Goal: Transaction & Acquisition: Obtain resource

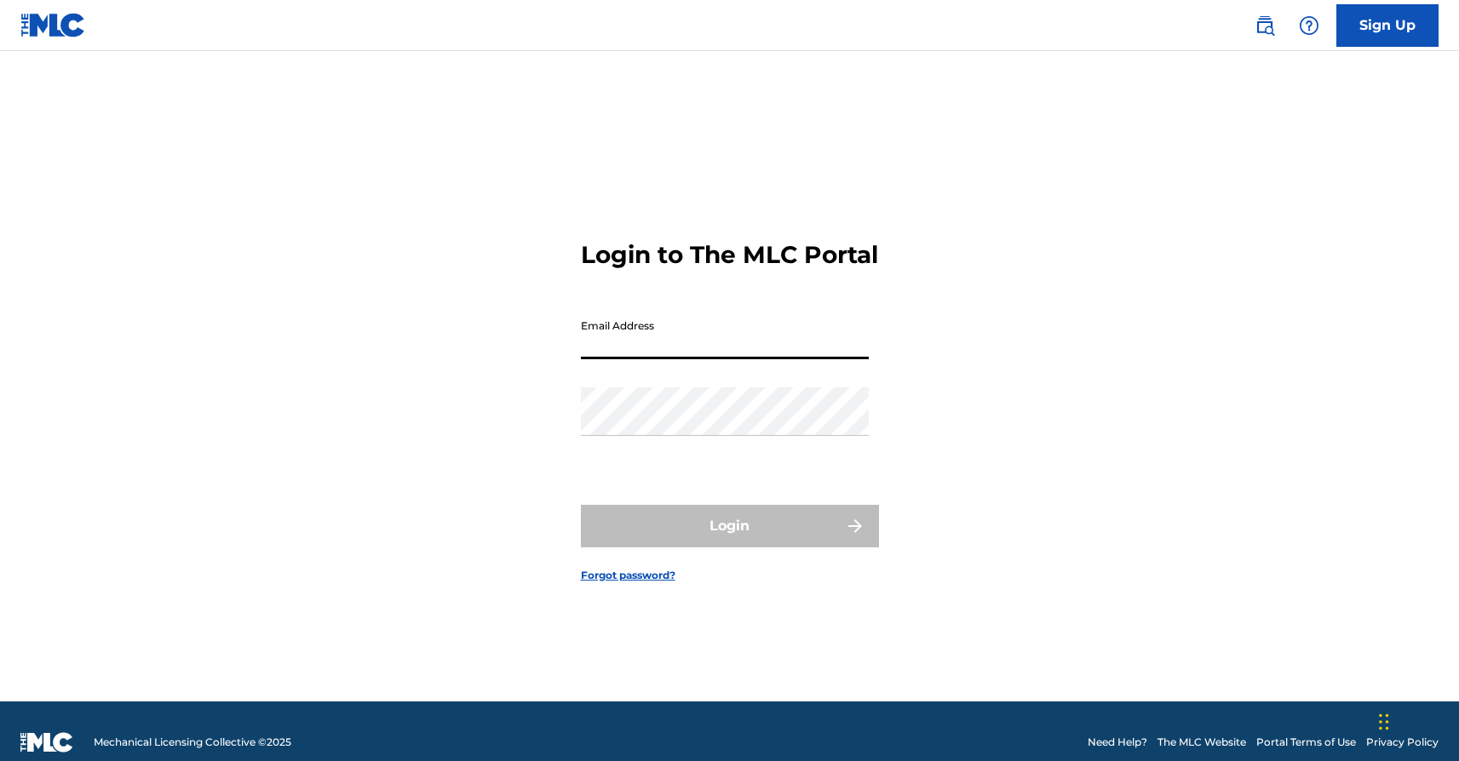
click at [832, 357] on input "Email Address" at bounding box center [725, 335] width 288 height 49
type input "[PERSON_NAME][EMAIL_ADDRESS][DOMAIN_NAME]"
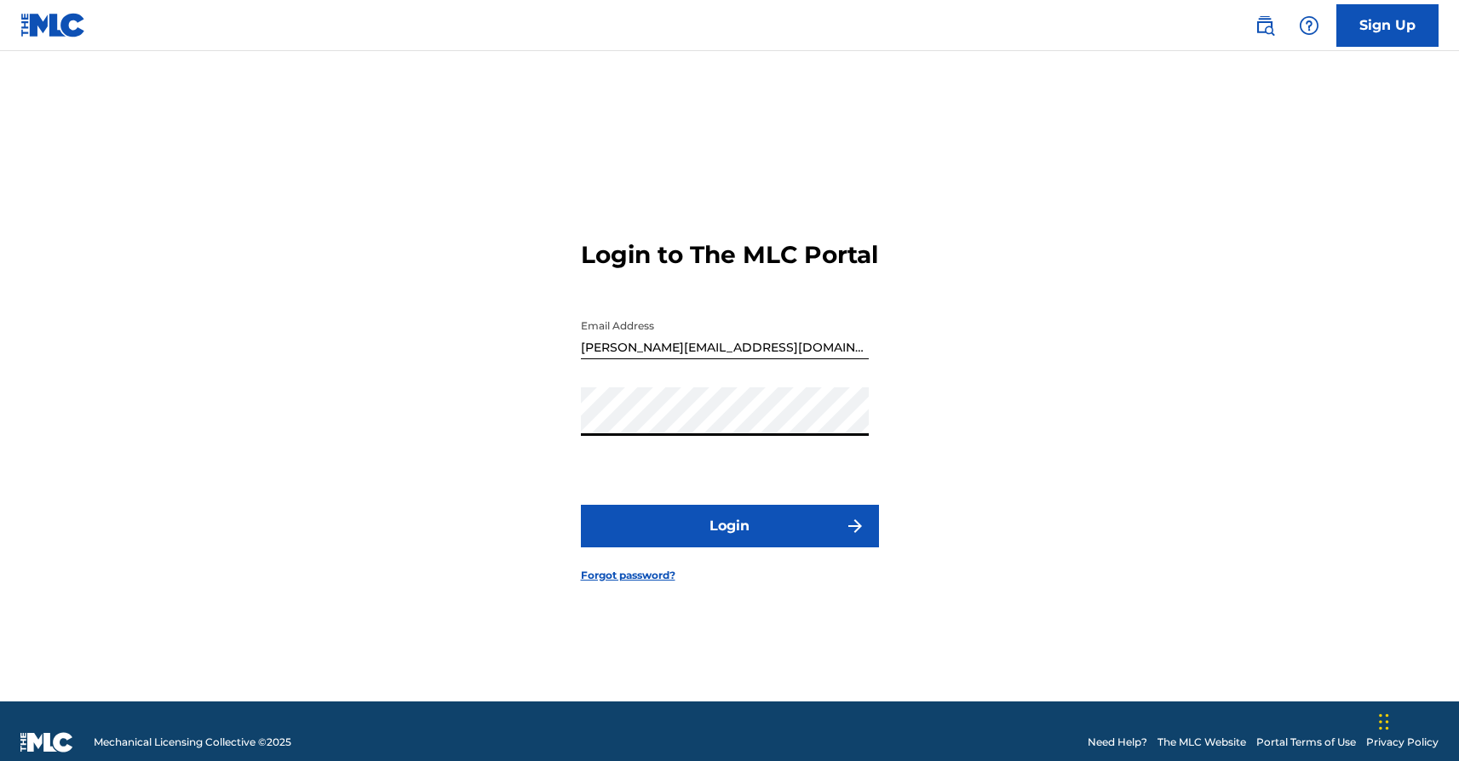
click at [737, 540] on button "Login" at bounding box center [730, 526] width 298 height 43
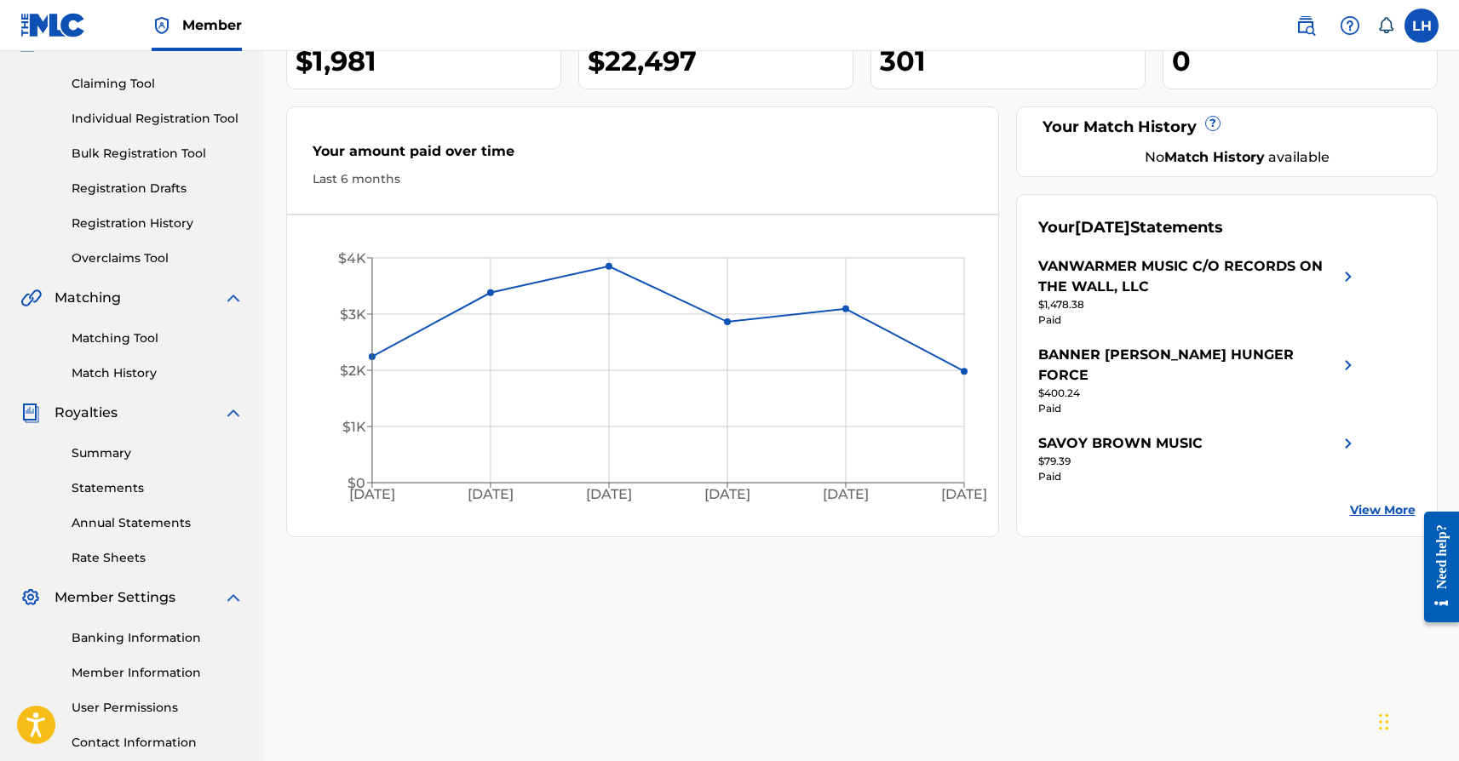
scroll to position [295, 0]
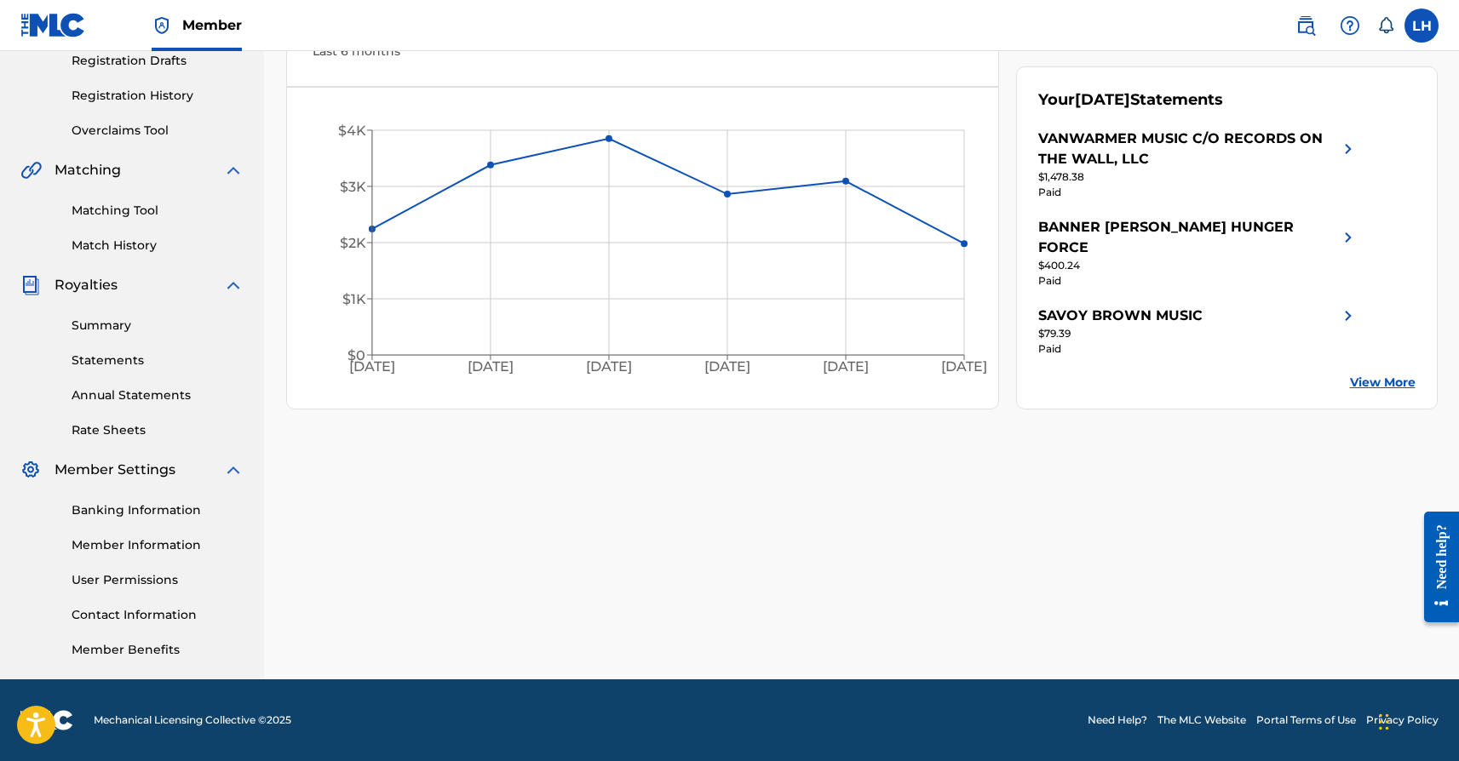
click at [121, 394] on link "Annual Statements" at bounding box center [158, 396] width 172 height 18
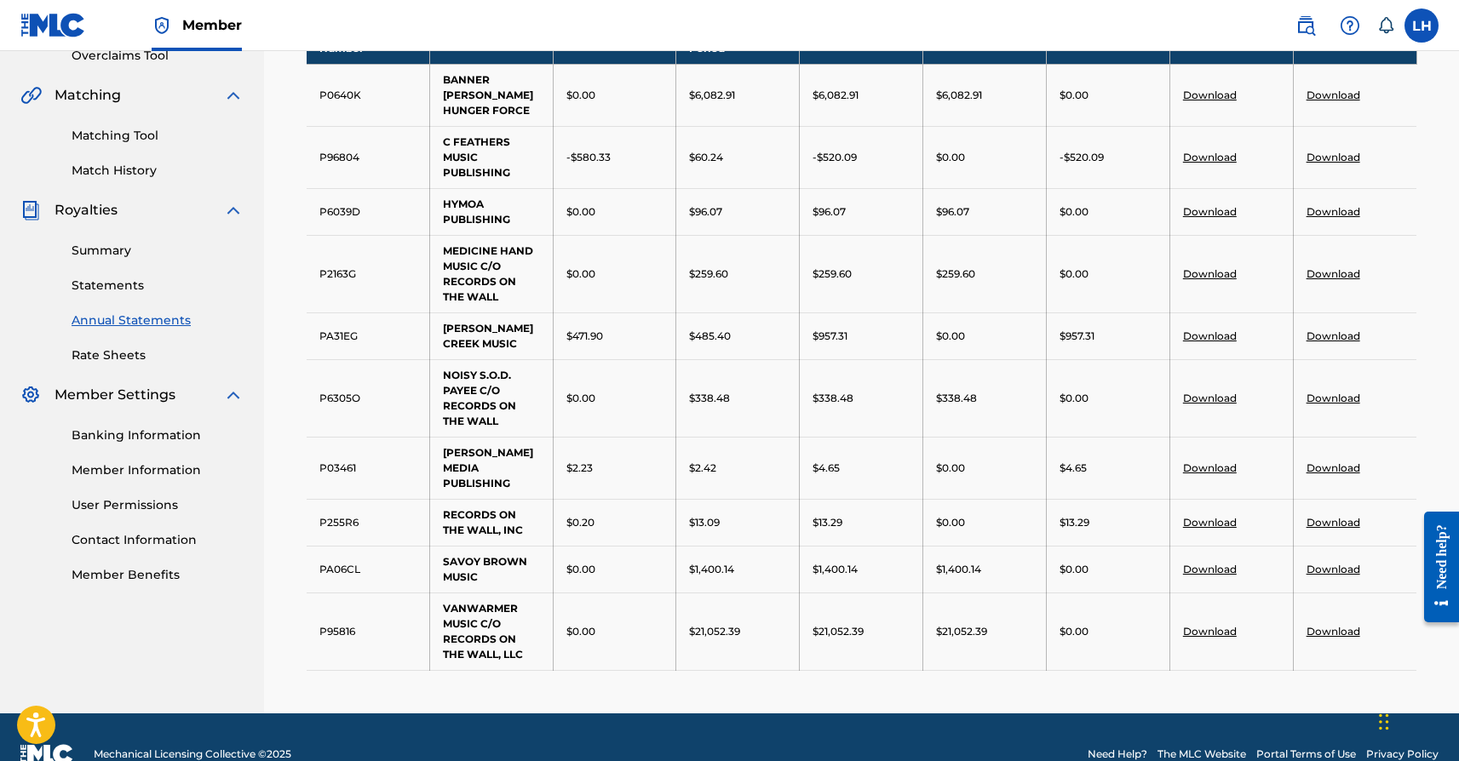
scroll to position [372, 0]
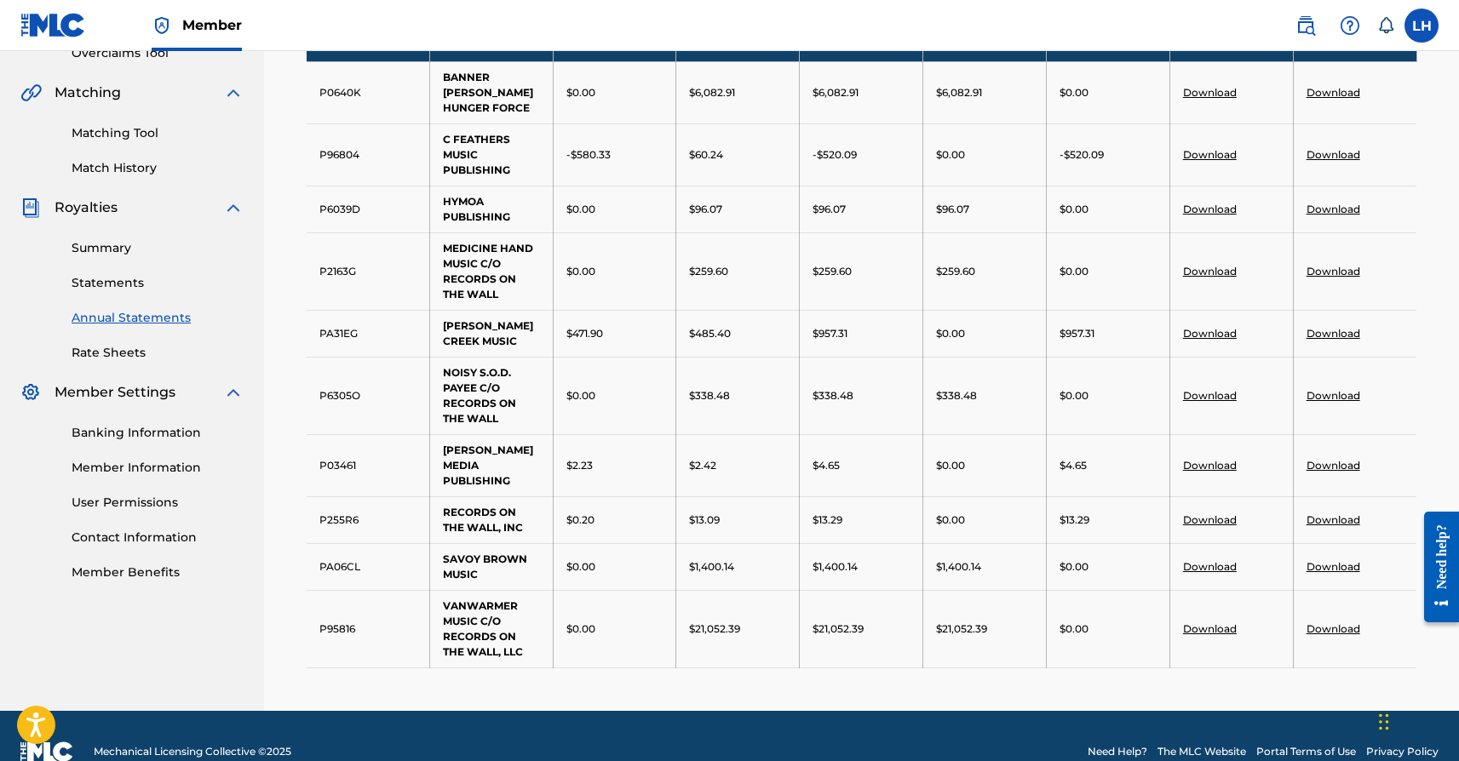
click at [1203, 389] on link "Download" at bounding box center [1210, 395] width 54 height 13
click at [1323, 389] on link "Download" at bounding box center [1333, 395] width 54 height 13
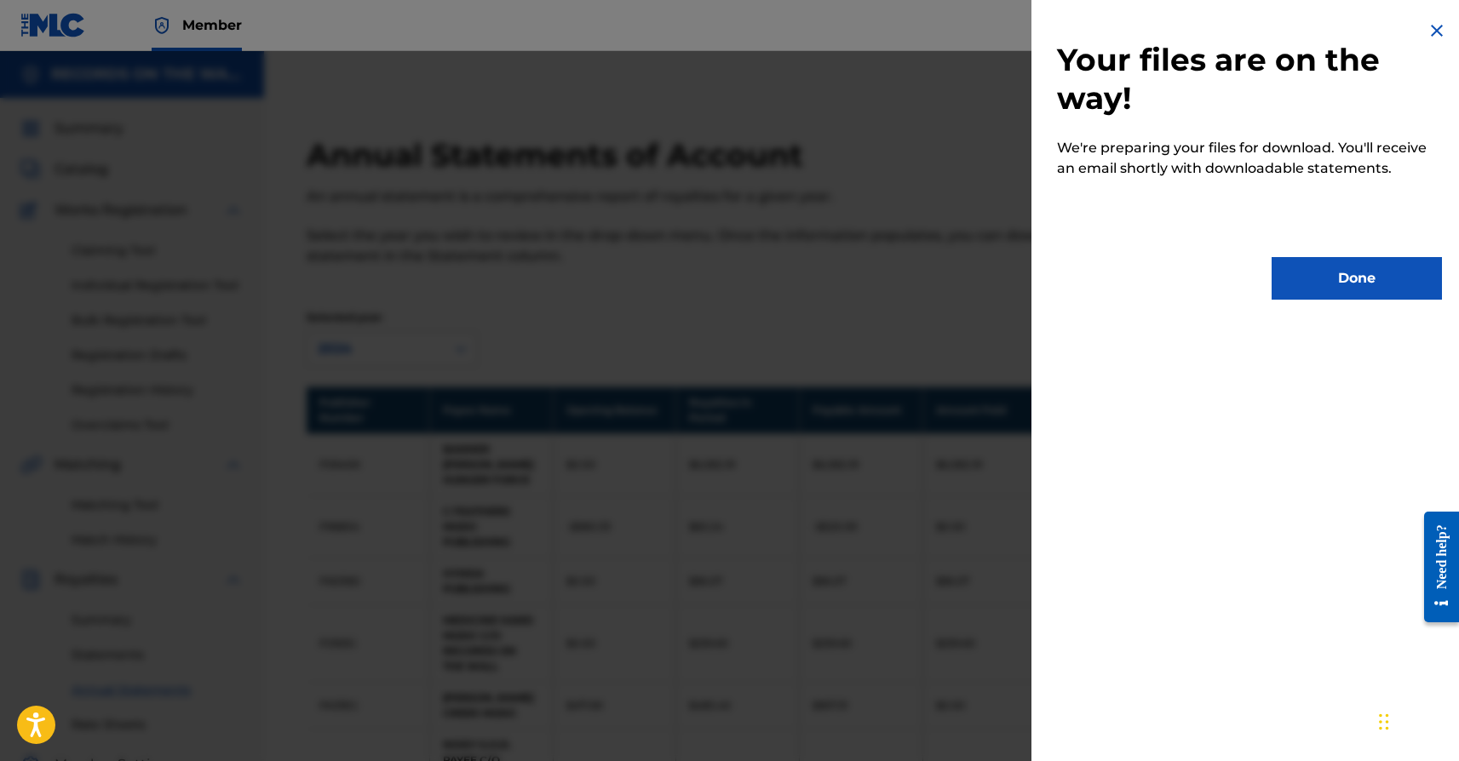
click at [1335, 280] on button "Done" at bounding box center [1357, 278] width 170 height 43
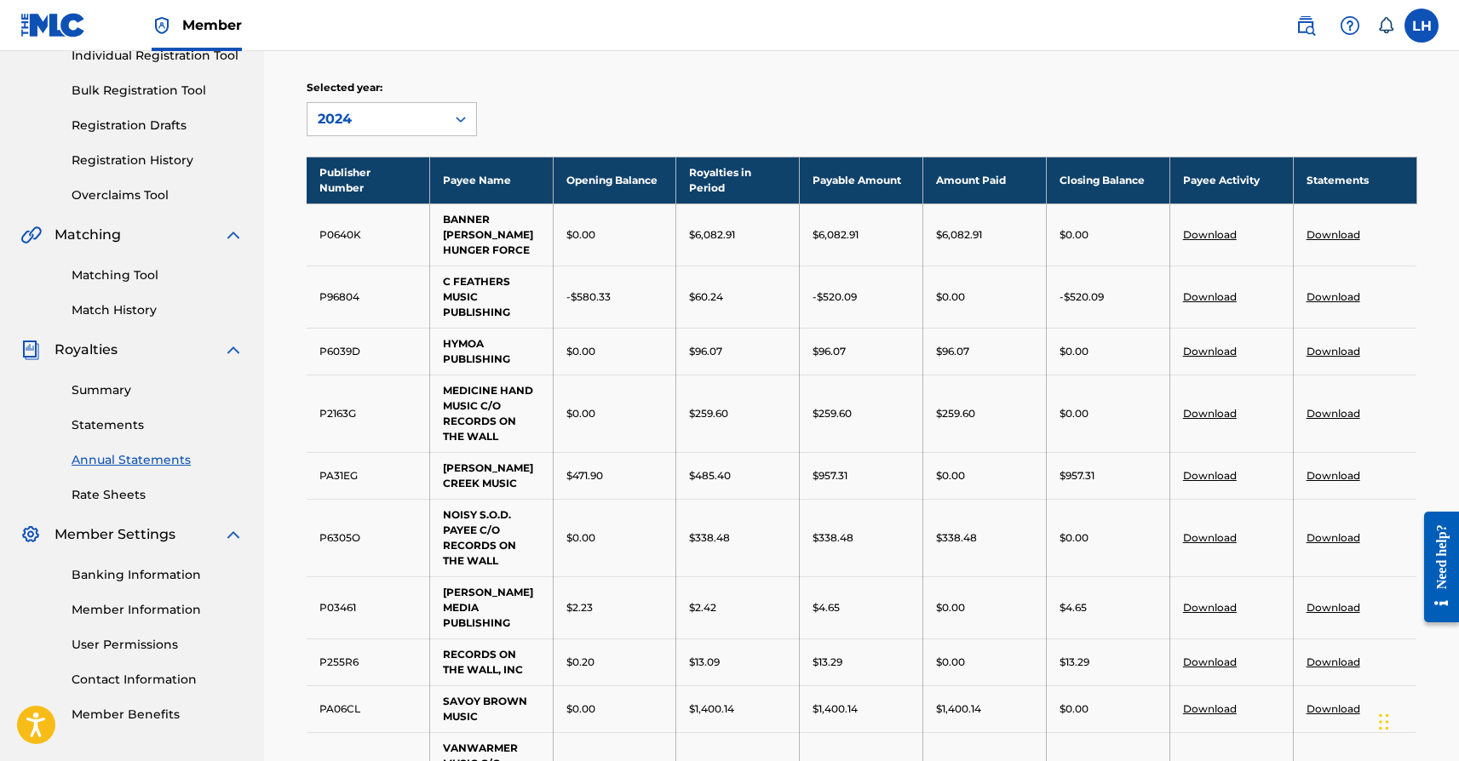
scroll to position [372, 0]
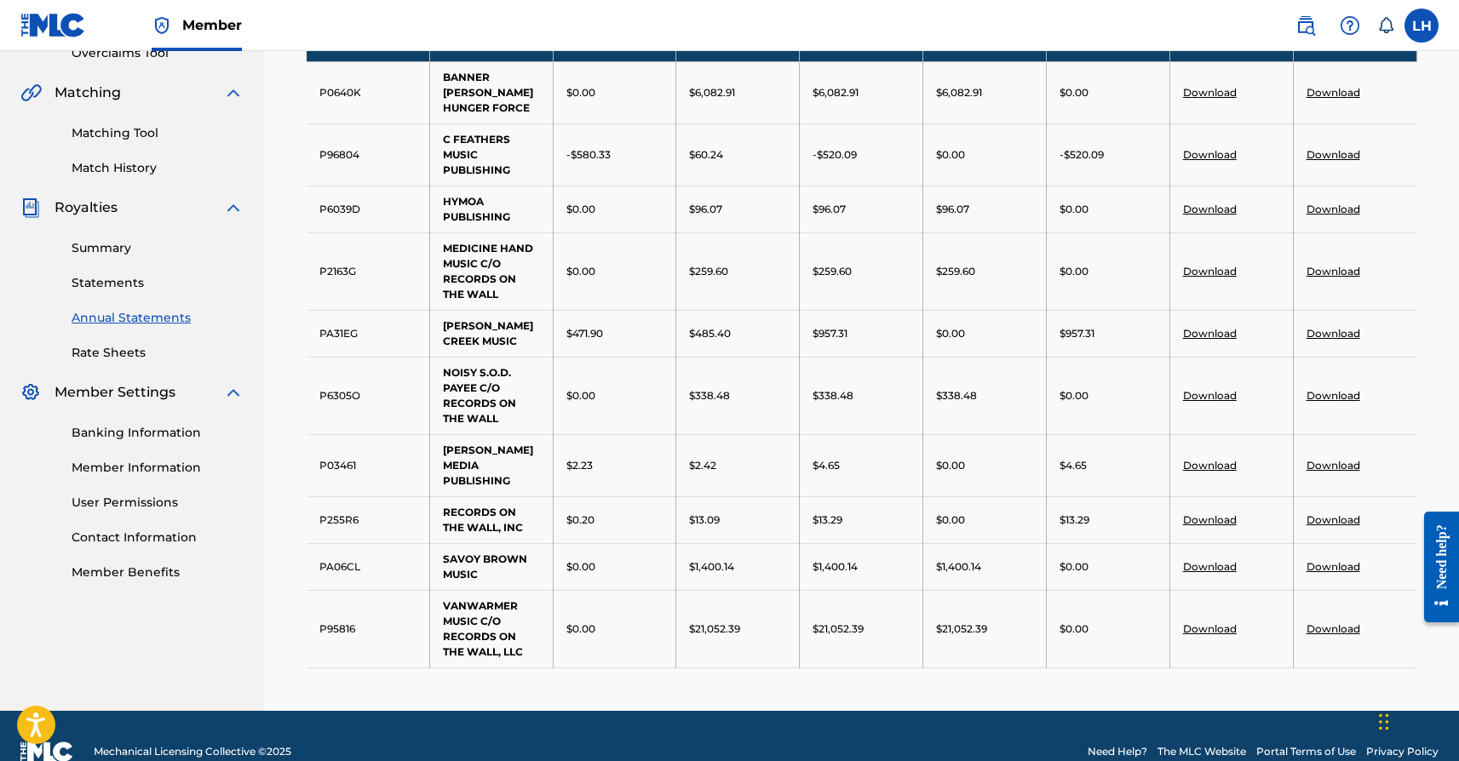
click at [142, 432] on link "Banking Information" at bounding box center [158, 433] width 172 height 18
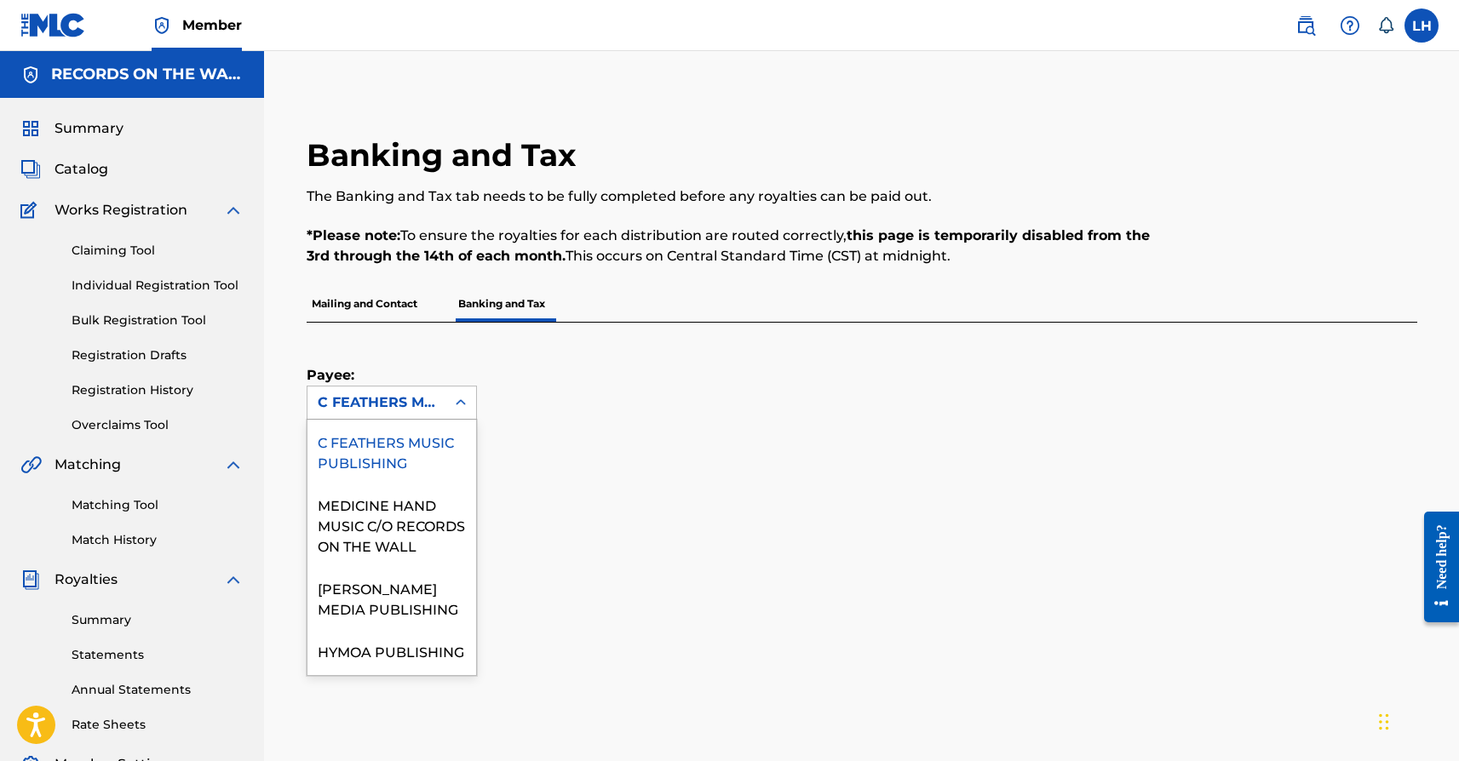
click at [467, 399] on icon at bounding box center [460, 402] width 17 height 17
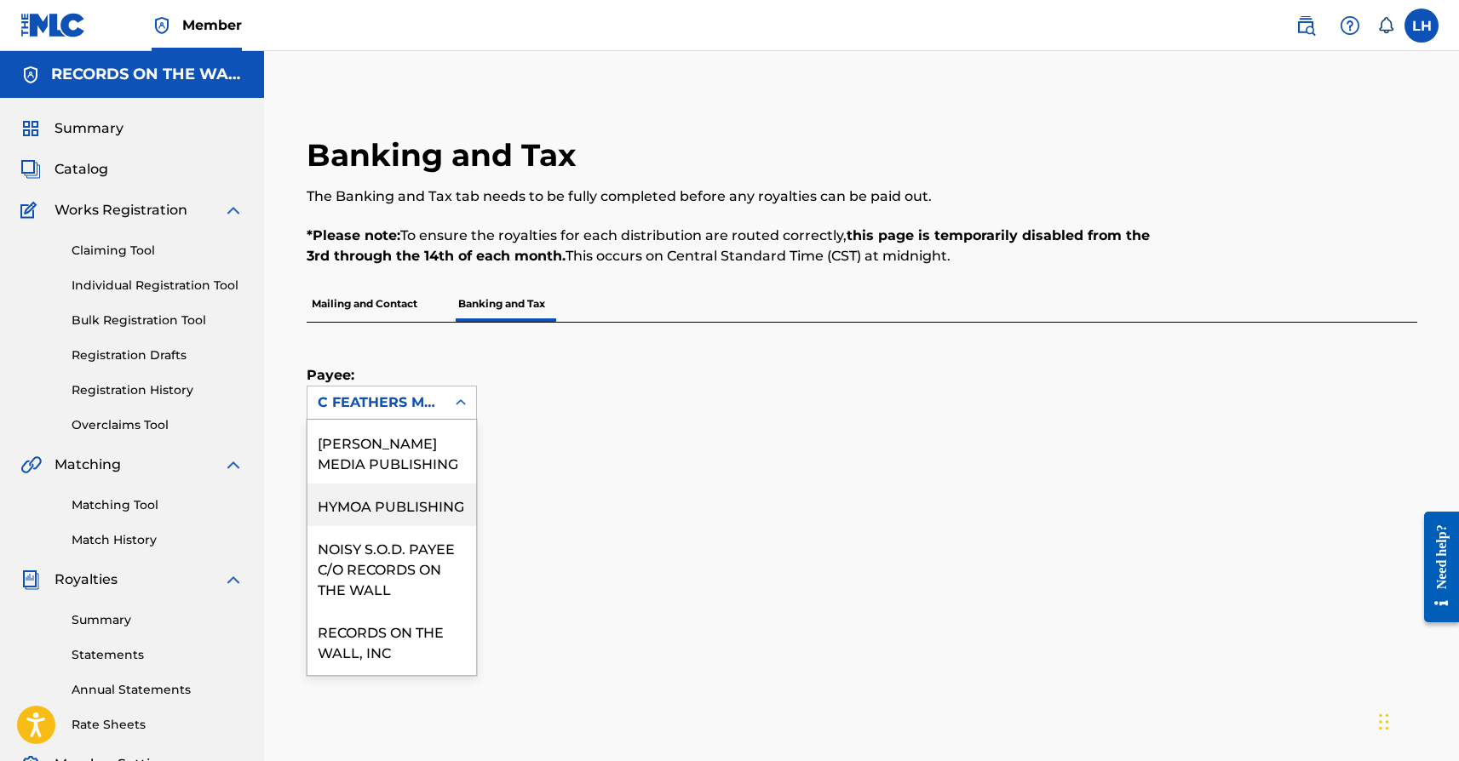
scroll to position [150, 0]
click at [370, 606] on div "NOISY S.O.D. PAYEE C/O RECORDS ON THE WALL" at bounding box center [391, 563] width 169 height 83
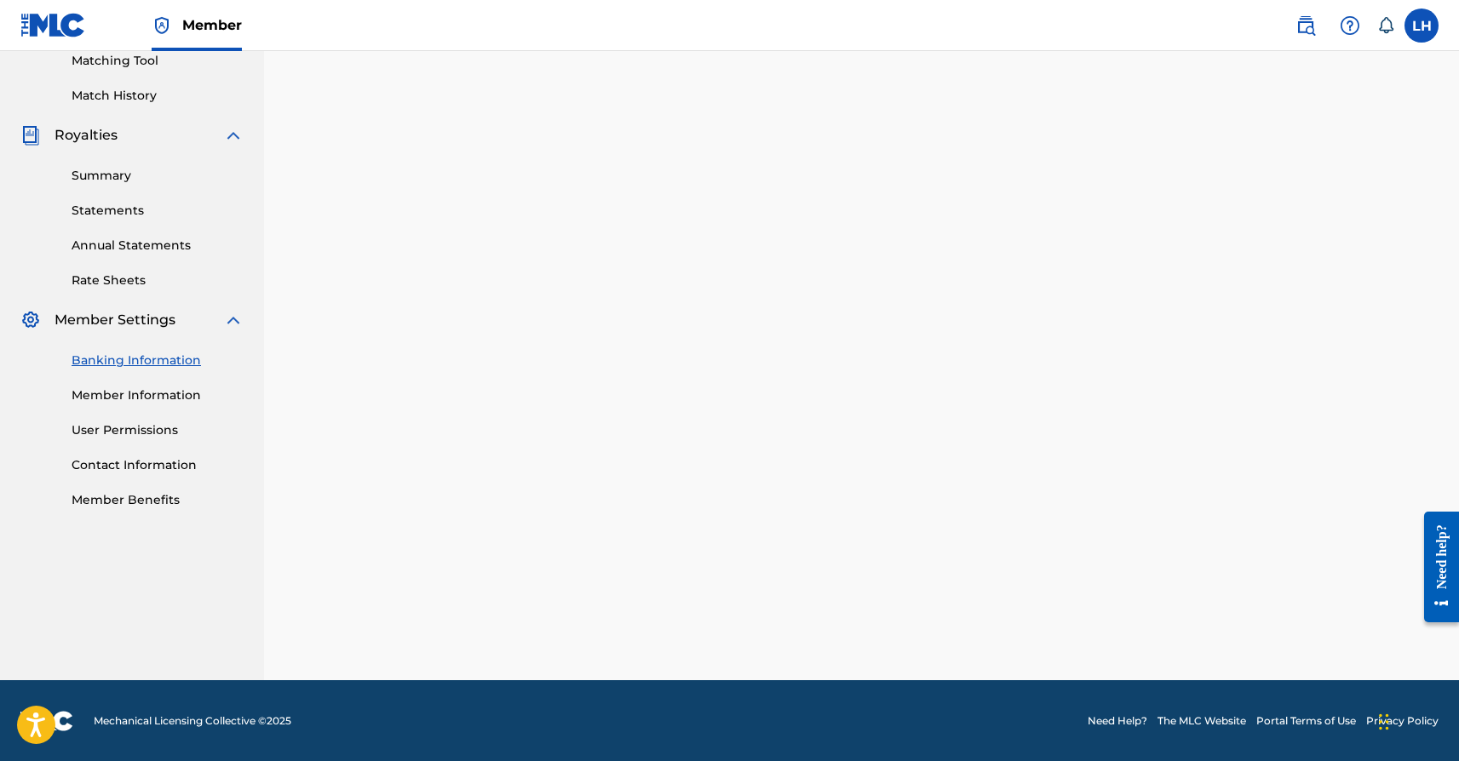
scroll to position [295, 0]
